Goal: Transaction & Acquisition: Book appointment/travel/reservation

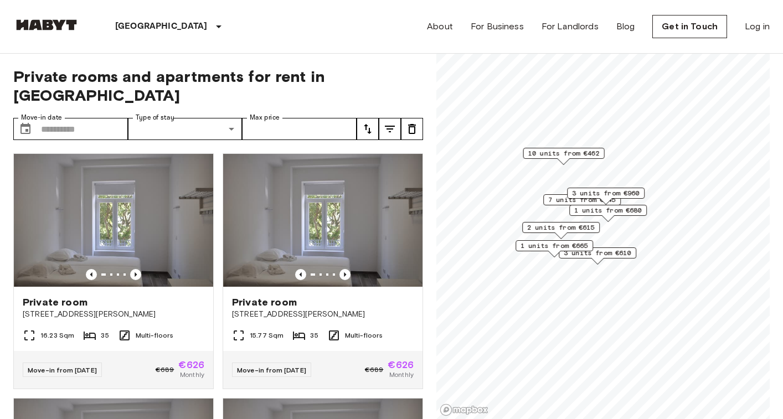
click at [550, 222] on div "2 units from €615" at bounding box center [561, 227] width 78 height 11
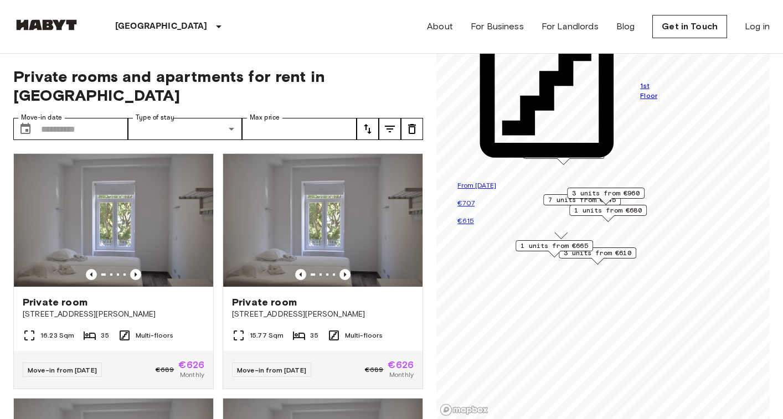
click at [554, 245] on span "1 units from €665" at bounding box center [554, 246] width 68 height 10
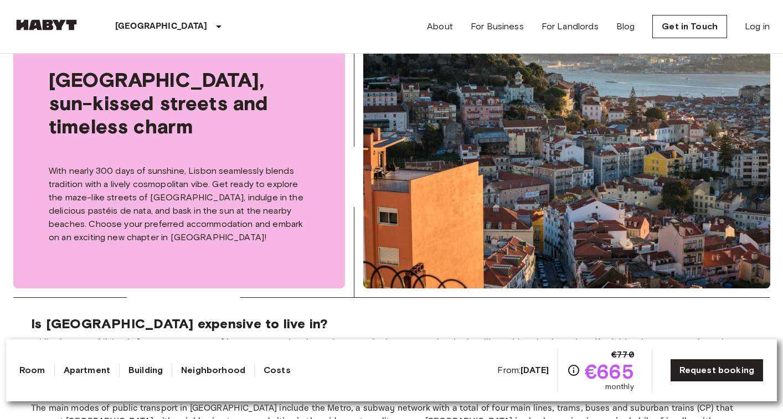
scroll to position [1719, 0]
